Goal: Information Seeking & Learning: Learn about a topic

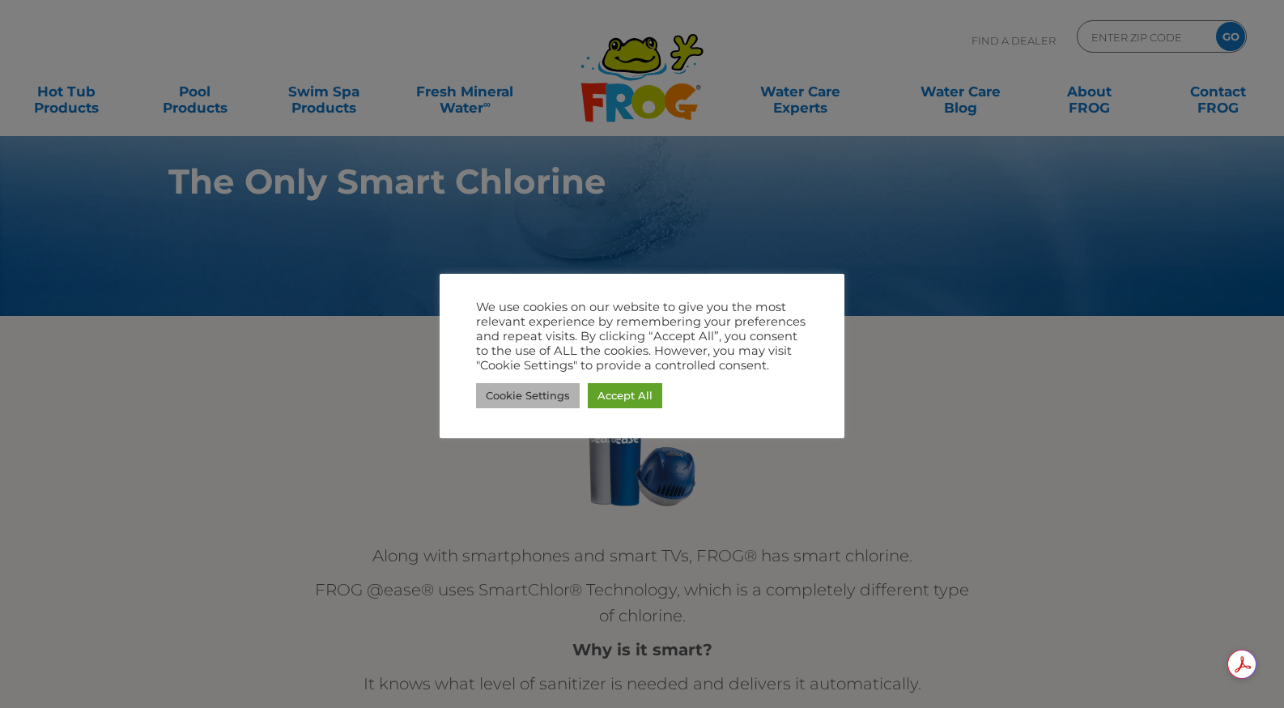
click at [546, 394] on link "Cookie Settings" at bounding box center [528, 395] width 104 height 25
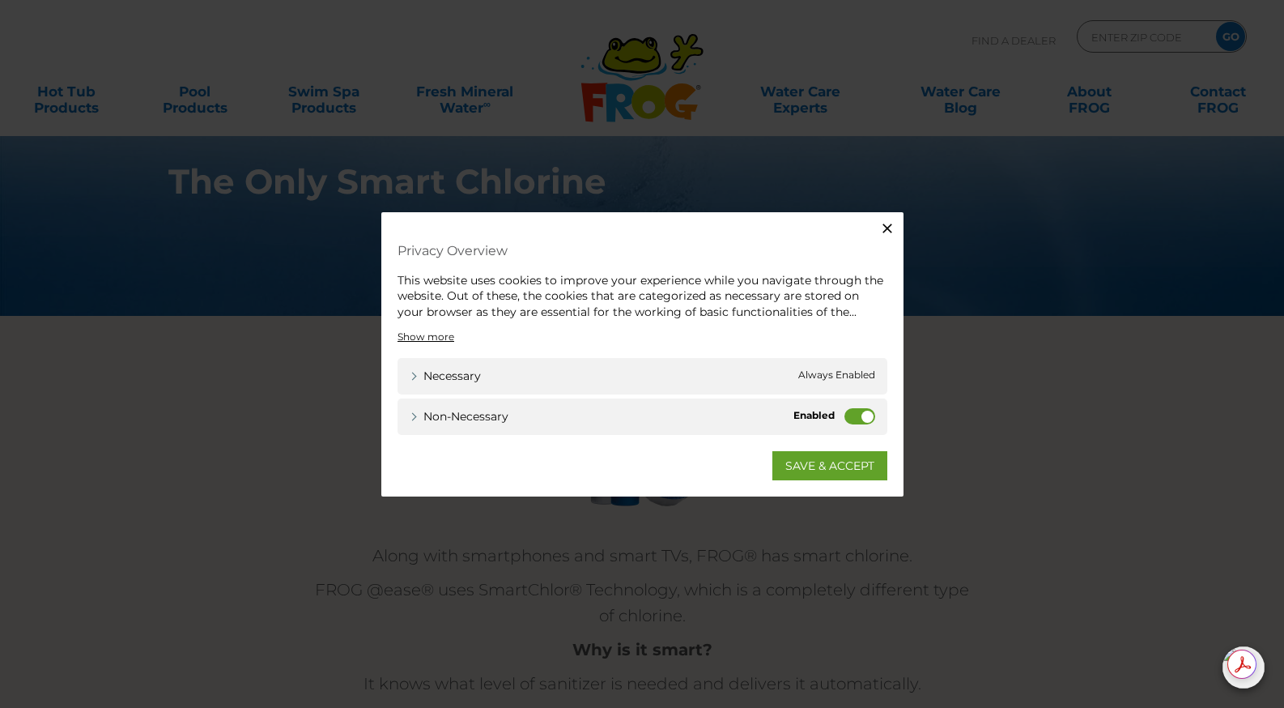
click at [863, 414] on label "Non-necessary" at bounding box center [860, 416] width 31 height 16
click at [0, 0] on input "Non-necessary" at bounding box center [0, 0] width 0 height 0
click at [837, 466] on link "SAVE & ACCEPT" at bounding box center [830, 465] width 115 height 29
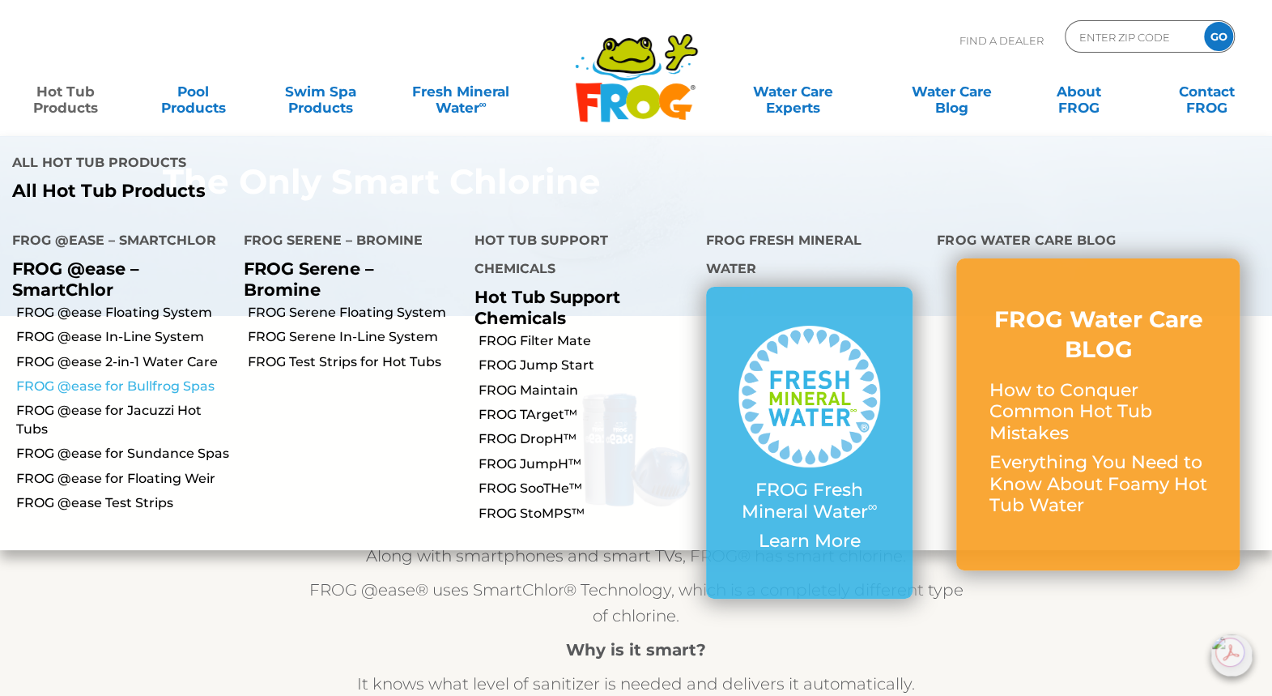
click at [100, 377] on link "FROG @ease for Bullfrog Spas" at bounding box center [123, 386] width 215 height 18
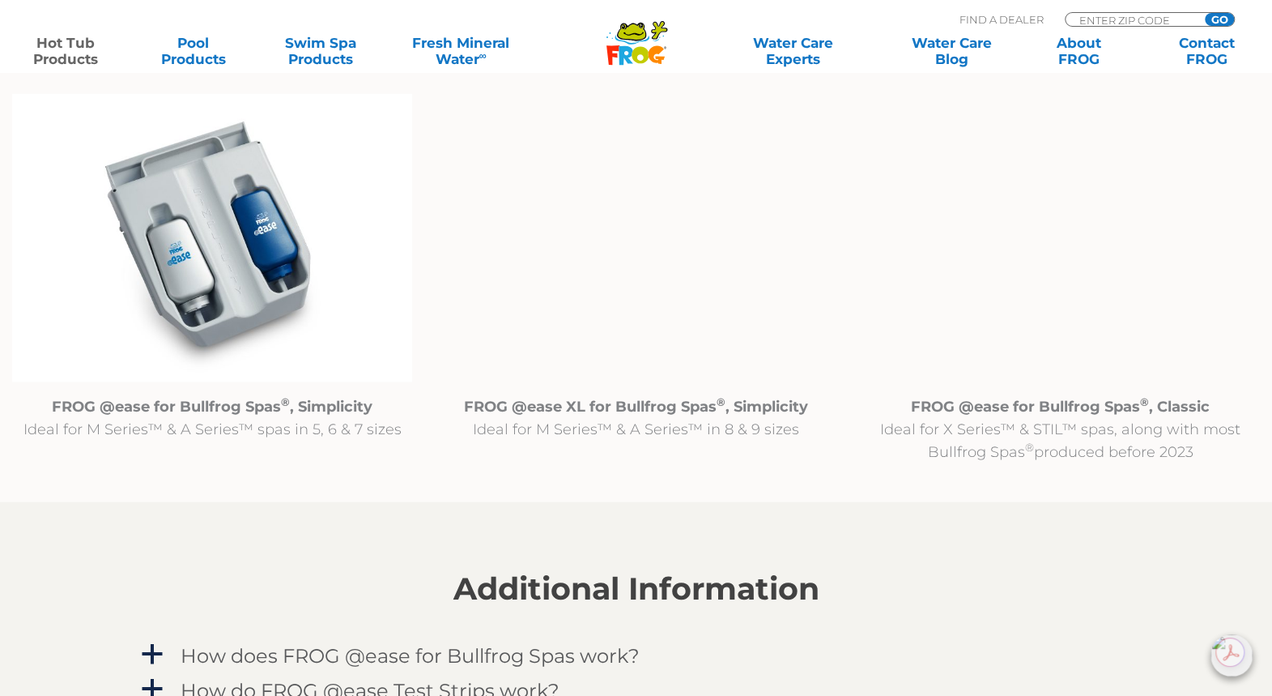
scroll to position [1701, 0]
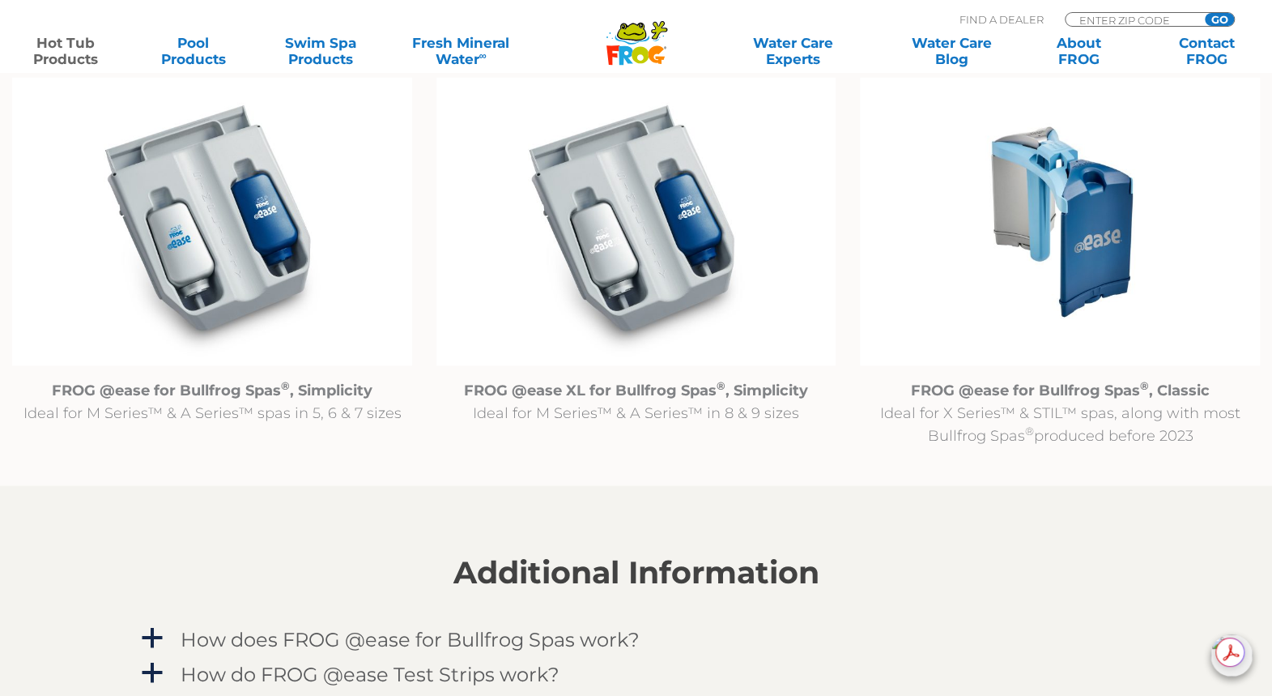
click at [1068, 265] on img at bounding box center [1060, 221] width 400 height 288
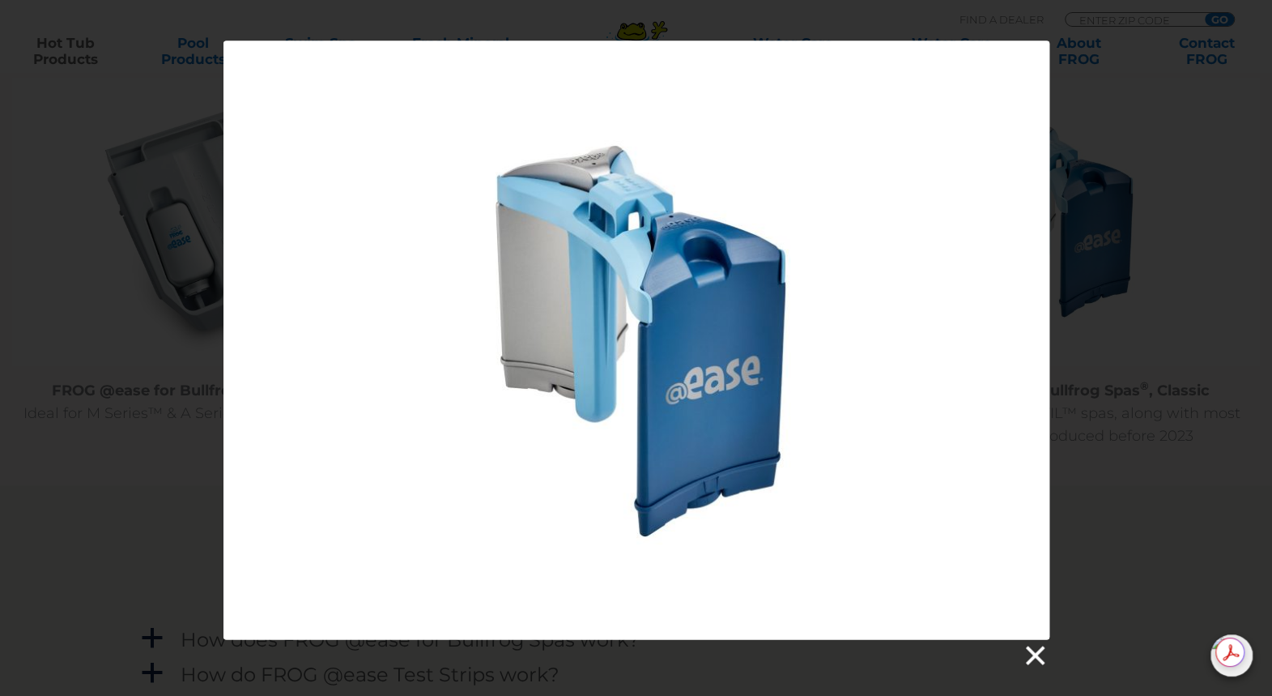
click at [1027, 654] on link at bounding box center [1034, 655] width 24 height 24
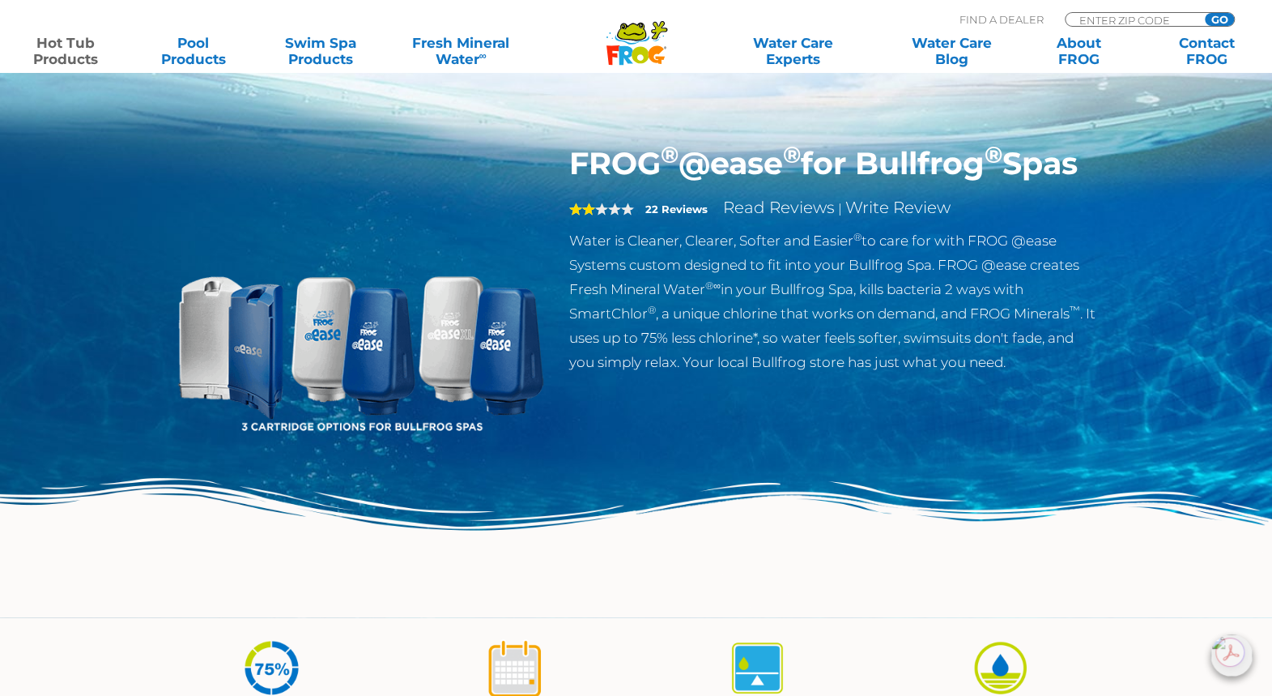
scroll to position [0, 0]
